Goal: Task Accomplishment & Management: Manage account settings

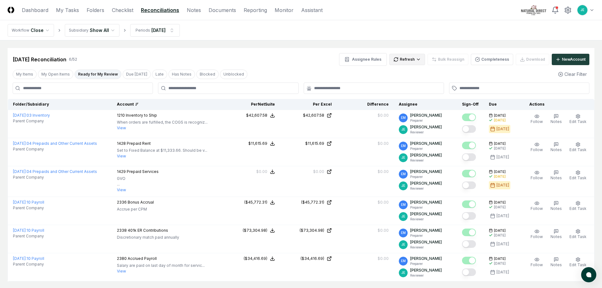
click at [420, 63] on html "CloseCore Dashboard My Tasks Folders Checklist Reconciliations Notes Documents …" at bounding box center [301, 163] width 602 height 327
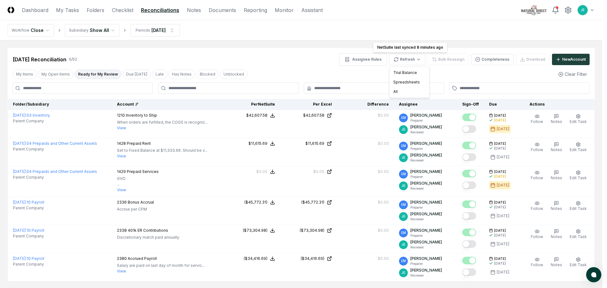
click at [317, 71] on html "CloseCore Dashboard My Tasks Folders Checklist Reconciliations Notes Documents …" at bounding box center [303, 163] width 607 height 327
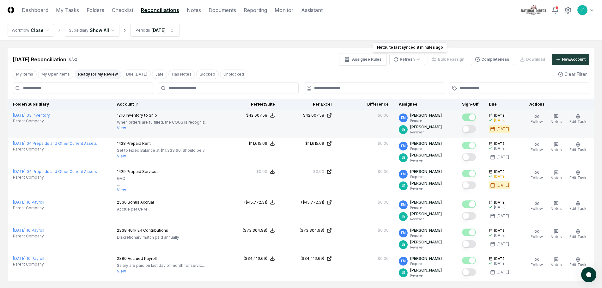
click at [469, 128] on button "Mark complete" at bounding box center [469, 129] width 14 height 8
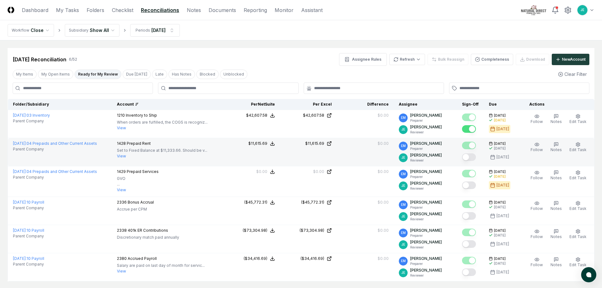
click at [471, 159] on button "Mark complete" at bounding box center [469, 157] width 14 height 8
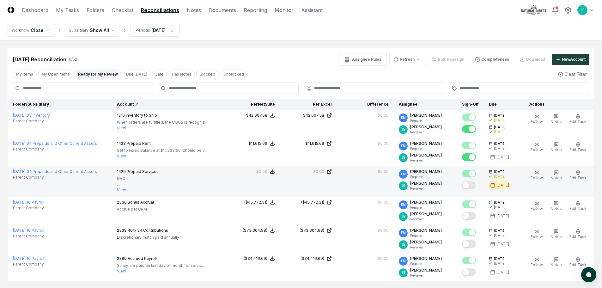
click at [471, 185] on button "Mark complete" at bounding box center [469, 185] width 14 height 8
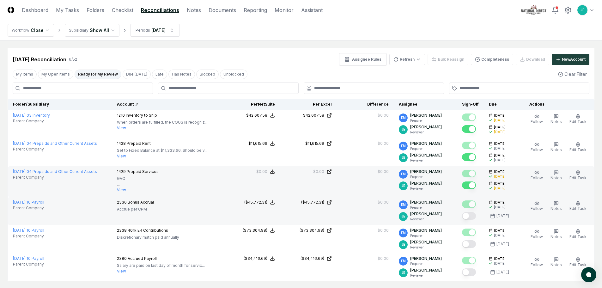
click at [472, 219] on button "Mark complete" at bounding box center [469, 216] width 14 height 8
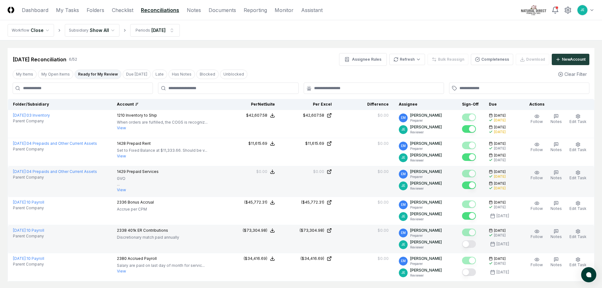
click at [474, 243] on button "Mark complete" at bounding box center [469, 244] width 14 height 8
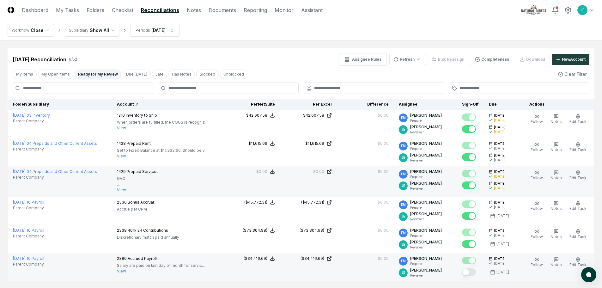
click at [472, 274] on button "Mark complete" at bounding box center [469, 272] width 14 height 8
click at [132, 11] on link "Checklist" at bounding box center [123, 10] width 22 height 8
